Goal: Navigation & Orientation: Find specific page/section

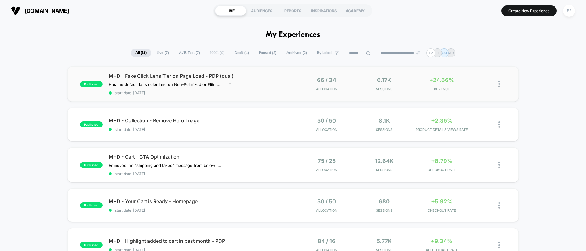
click at [264, 79] on div "M+D - Fake Click Lens Tier on Page Load - PDP (dual) Has the default lens color…" at bounding box center [201, 84] width 184 height 22
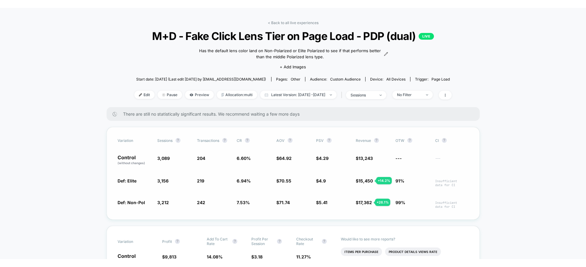
scroll to position [23, 0]
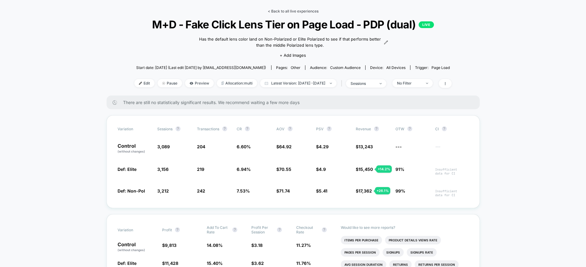
click at [307, 12] on link "< Back to all live experiences" at bounding box center [293, 11] width 51 height 5
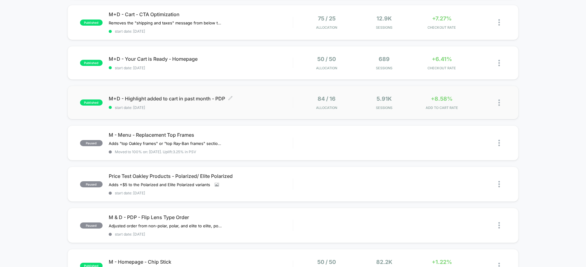
scroll to position [143, 0]
click at [200, 97] on span "M+D - Highlight added to cart in past month - PDP Click to edit experience deta…" at bounding box center [201, 98] width 184 height 6
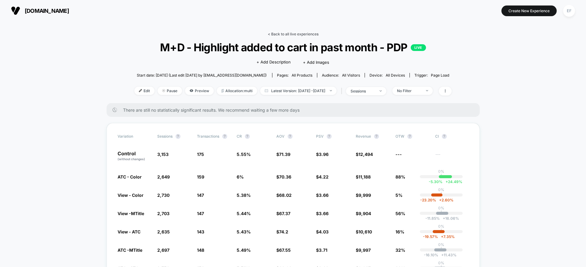
click at [272, 32] on link "< Back to all live experiences" at bounding box center [293, 34] width 51 height 5
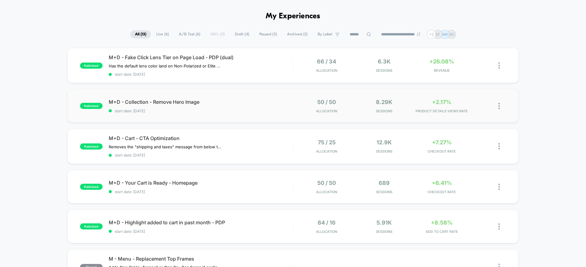
scroll to position [25, 0]
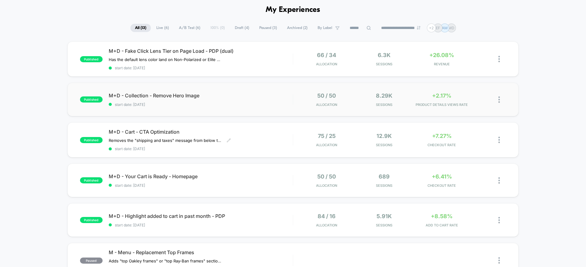
click at [256, 135] on div "M+D - Cart - CTA Optimization Removes the "shipping and taxes" message from bel…" at bounding box center [201, 140] width 184 height 22
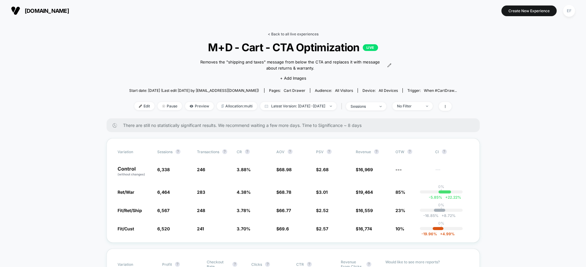
click at [303, 34] on link "< Back to all live experiences" at bounding box center [293, 34] width 51 height 5
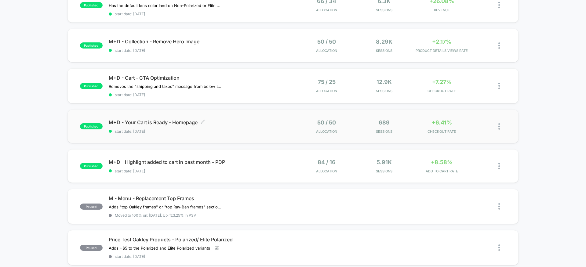
scroll to position [80, 0]
click at [240, 119] on span "M+D - Your Cart is Ready - Homepage Click to edit experience details" at bounding box center [201, 122] width 184 height 6
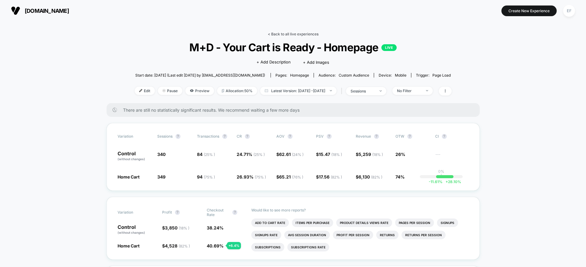
click at [281, 34] on link "< Back to all live experiences" at bounding box center [293, 34] width 51 height 5
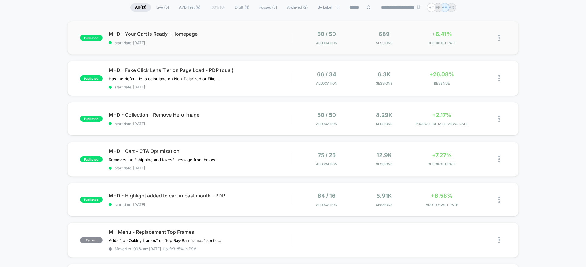
scroll to position [49, 0]
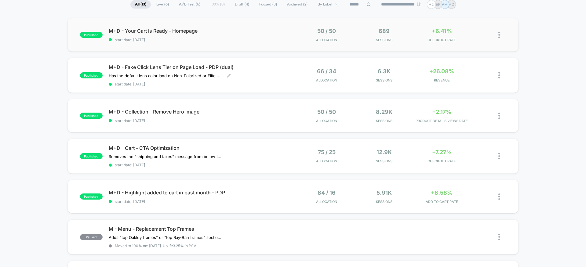
click at [256, 73] on div "M+D - Fake Click Lens Tier on Page Load - PDP (dual) Has the default lens color…" at bounding box center [201, 75] width 184 height 22
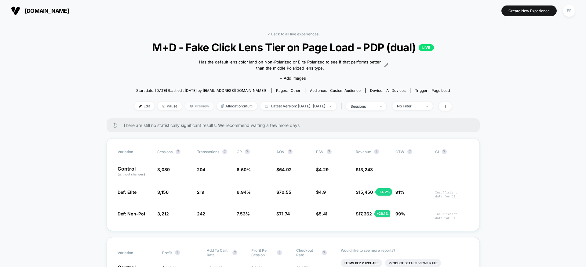
click at [190, 106] on icon at bounding box center [191, 106] width 3 height 2
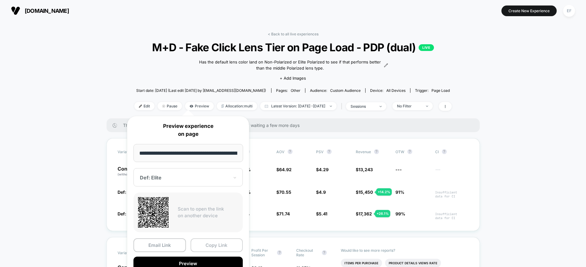
click at [211, 246] on button "Copy Link" at bounding box center [217, 245] width 53 height 14
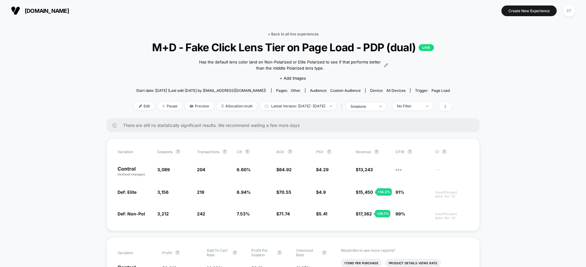
click at [295, 34] on link "< Back to all live experiences" at bounding box center [293, 34] width 51 height 5
